Goal: Task Accomplishment & Management: Complete application form

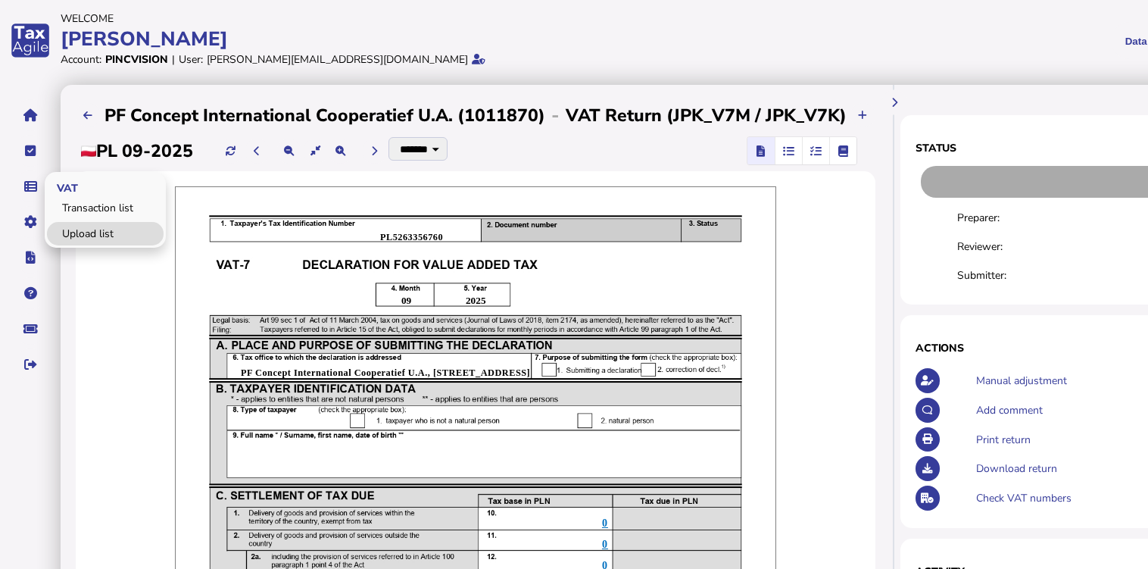
click at [70, 232] on link "Upload list" at bounding box center [105, 233] width 117 height 23
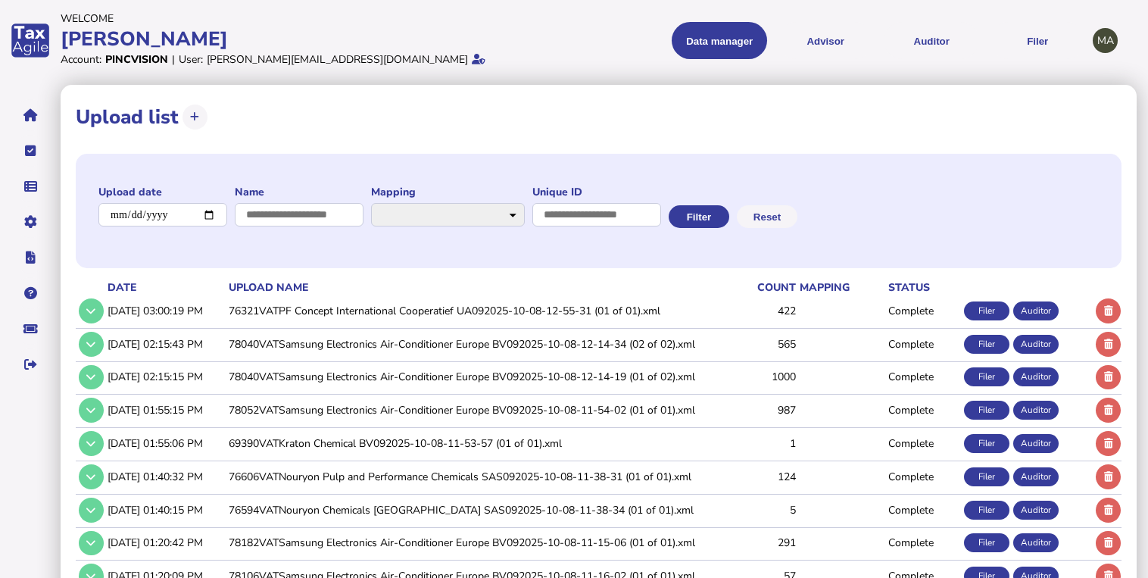
click at [369, 323] on td "76321VATPF Concept International Cooperatief UA092025-10-08-12-55-31 (01 of 01)…" at bounding box center [476, 310] width 501 height 31
click at [371, 317] on td "76321VATPF Concept International Cooperatief UA092025-10-08-12-55-31 (01 of 01)…" at bounding box center [476, 310] width 501 height 31
click at [92, 306] on icon at bounding box center [90, 311] width 9 height 10
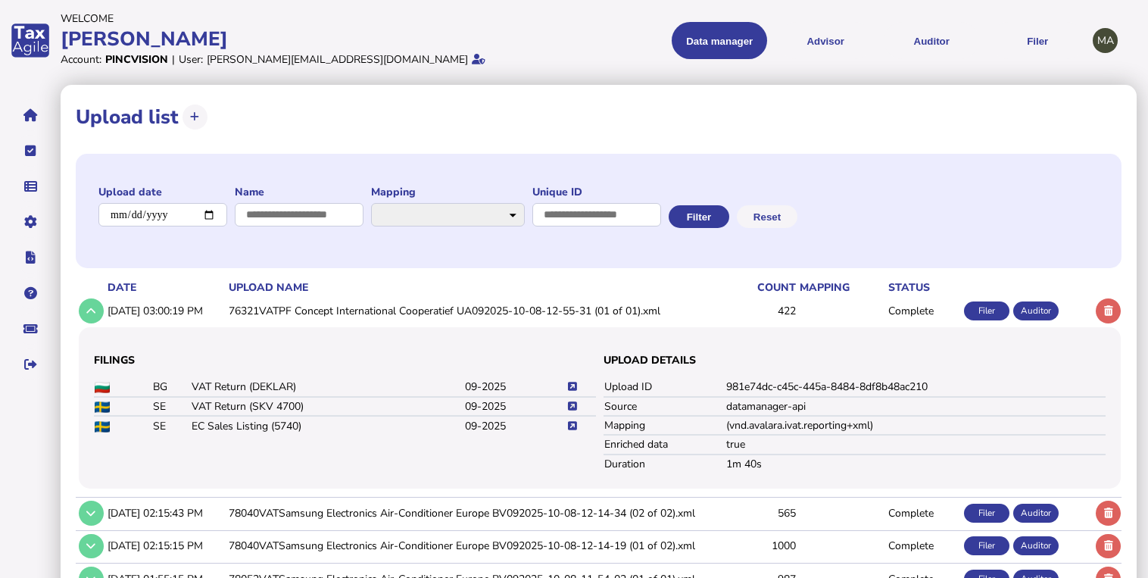
click at [574, 405] on icon at bounding box center [572, 406] width 9 height 10
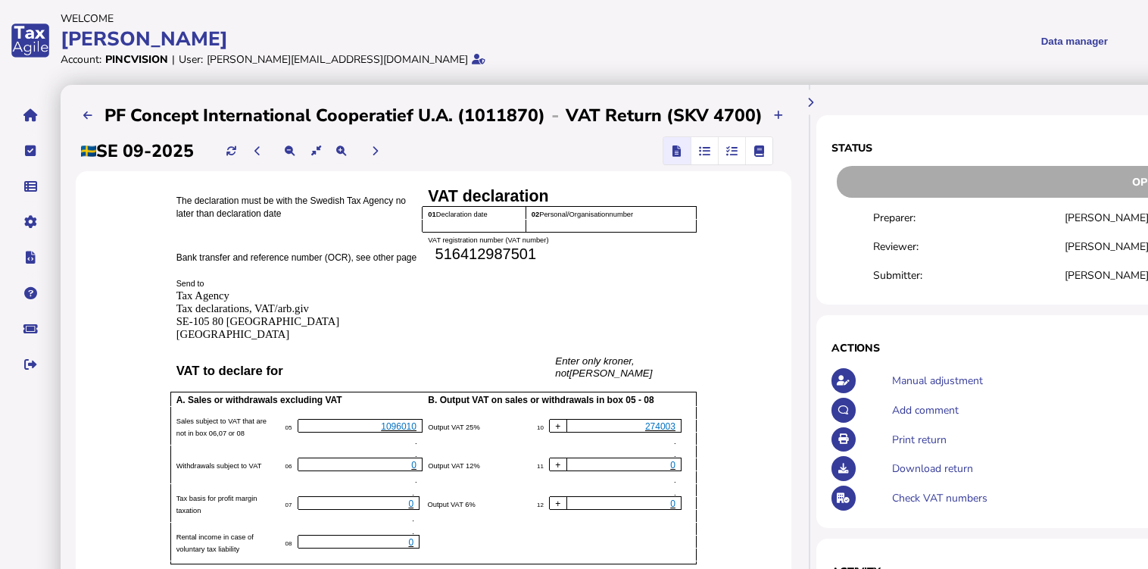
click at [730, 158] on span "button" at bounding box center [731, 150] width 25 height 27
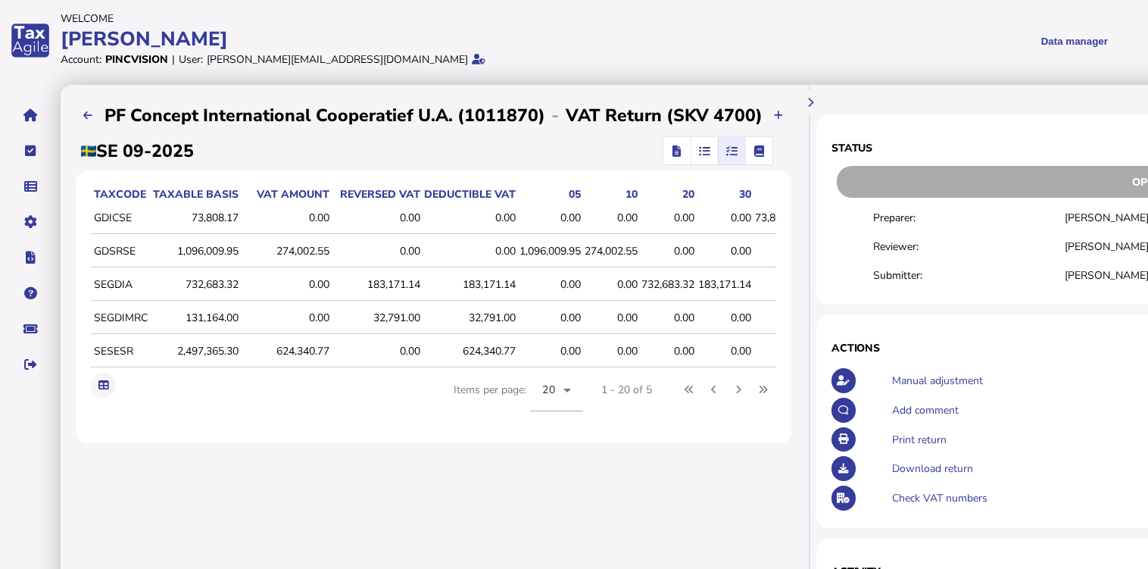
click at [679, 154] on span "button" at bounding box center [677, 150] width 22 height 27
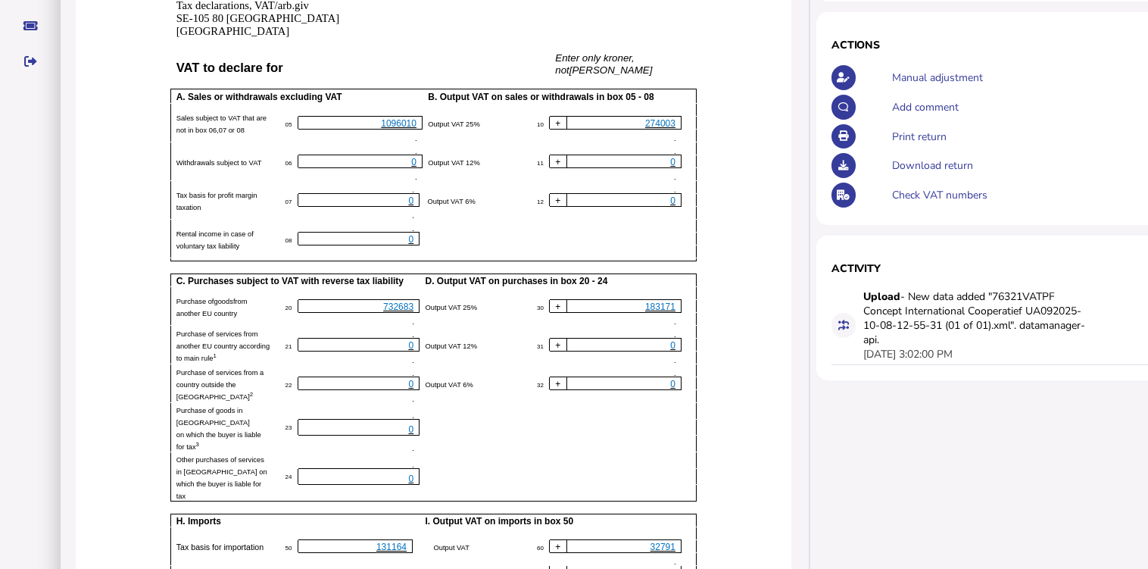
scroll to position [61, 0]
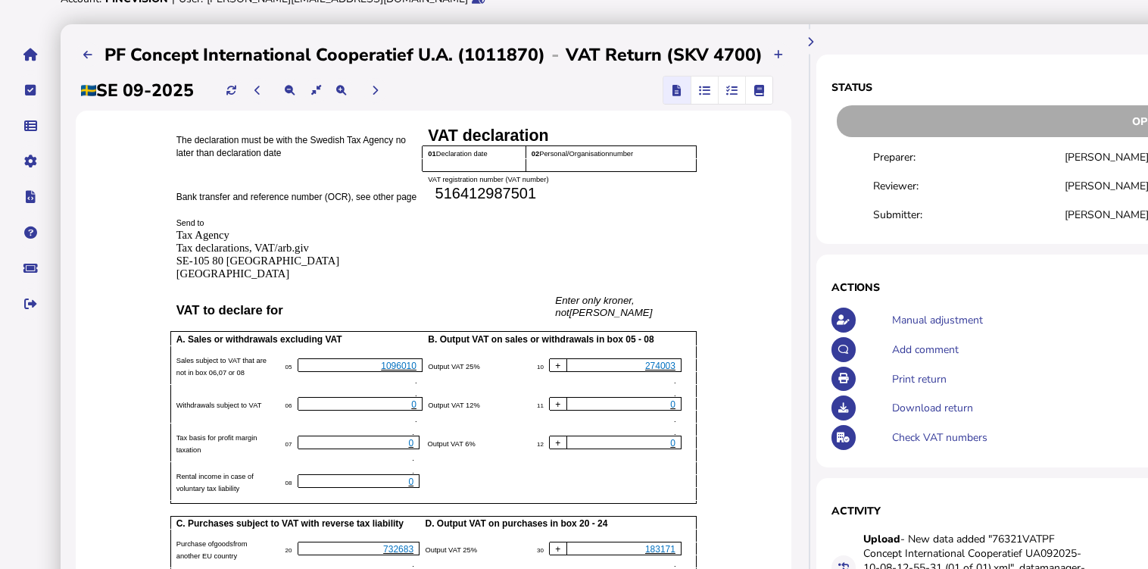
click at [85, 50] on icon at bounding box center [87, 55] width 9 height 10
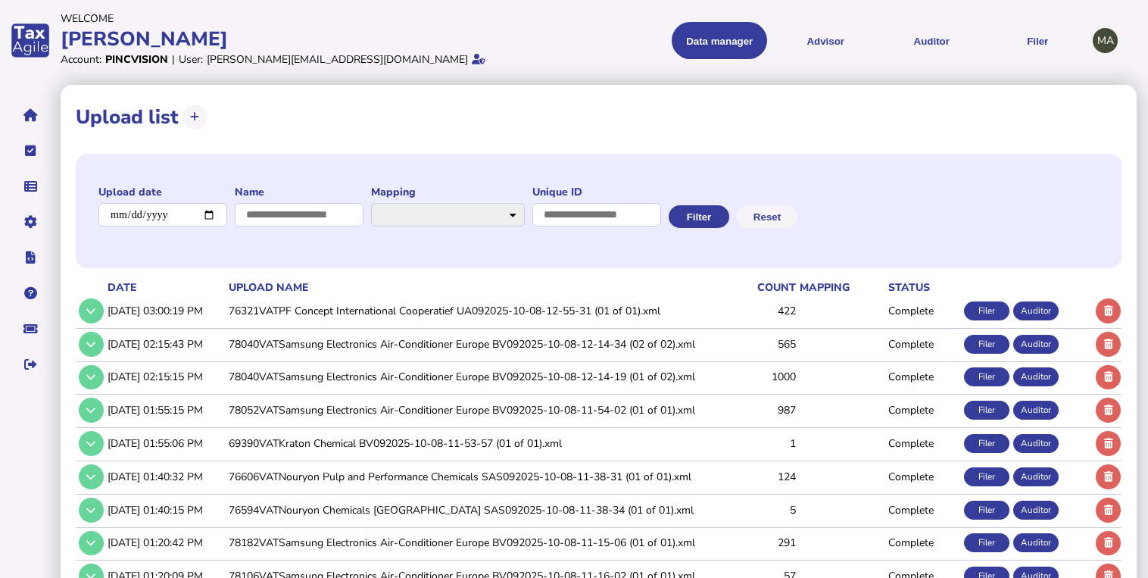
click at [304, 318] on td "76321VATPF Concept International Cooperatief UA092025-10-08-12-55-31 (01 of 01)…" at bounding box center [476, 310] width 501 height 31
click at [330, 311] on td "76321VATPF Concept International Cooperatief UA092025-10-08-12-55-31 (01 of 01)…" at bounding box center [476, 310] width 501 height 31
click at [89, 301] on button at bounding box center [91, 310] width 25 height 25
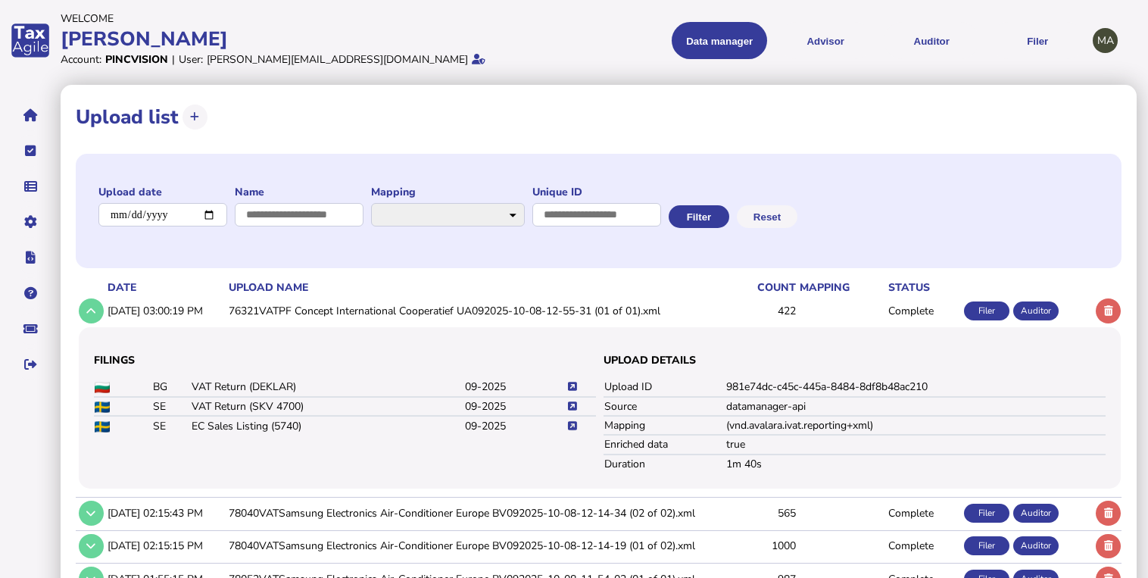
click at [573, 426] on icon at bounding box center [572, 426] width 9 height 10
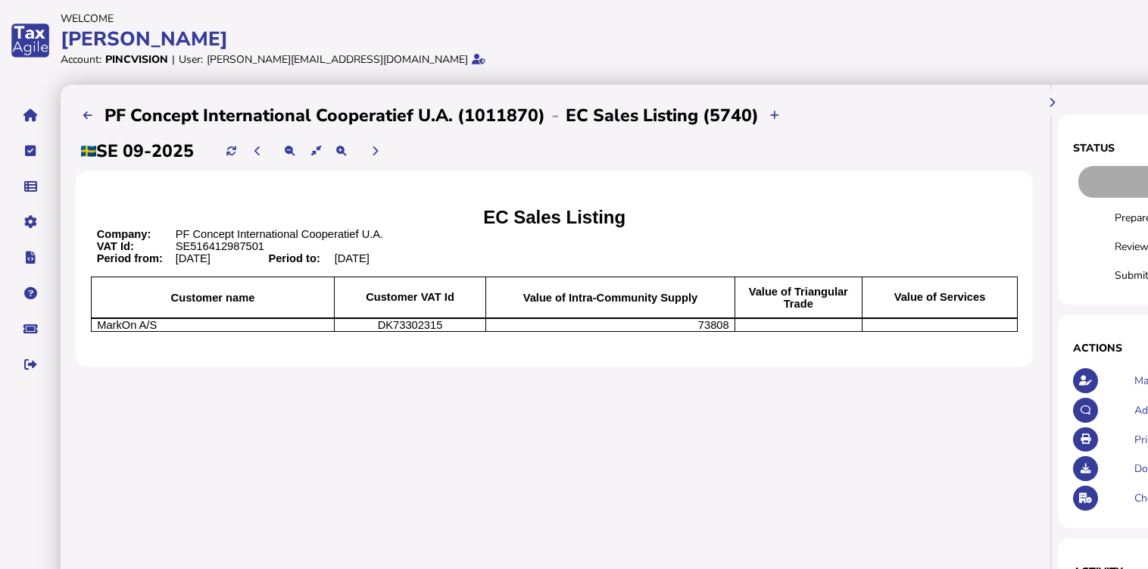
click at [30, 121] on button "navigate application pages" at bounding box center [30, 115] width 32 height 32
